Goal: Navigation & Orientation: Find specific page/section

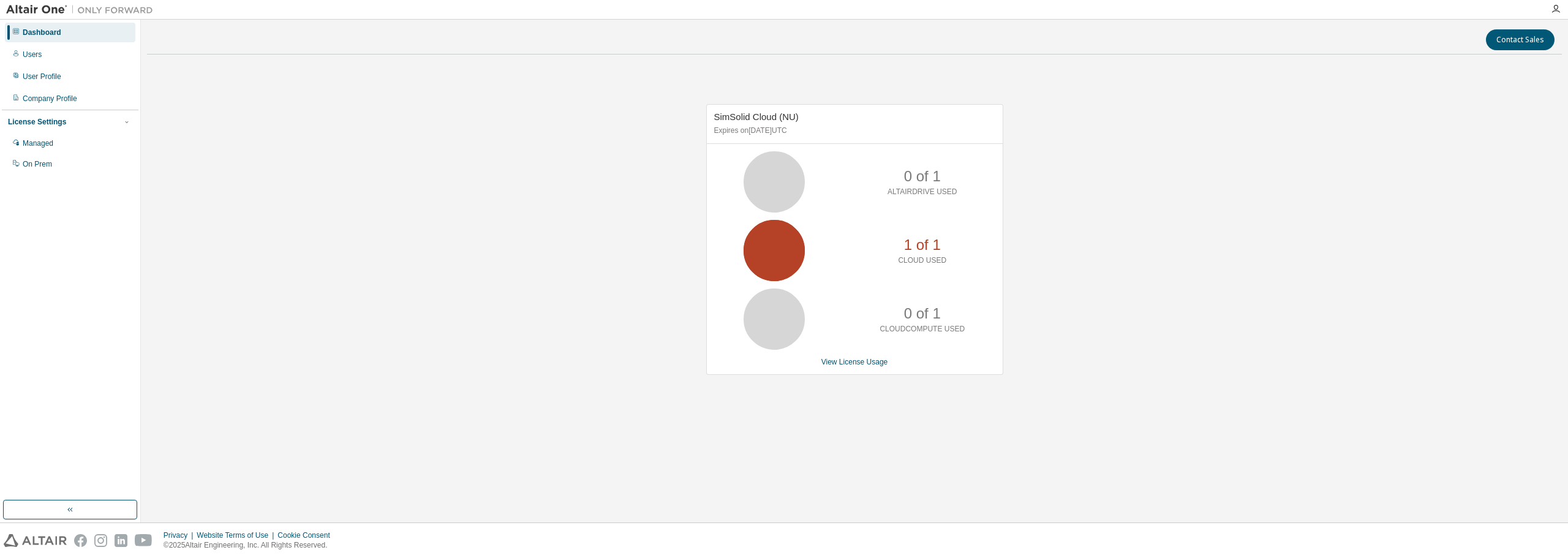
click at [20, 535] on img at bounding box center [35, 540] width 63 height 13
